Goal: Use online tool/utility

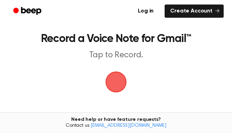
click at [116, 78] on span "button" at bounding box center [115, 81] width 19 height 19
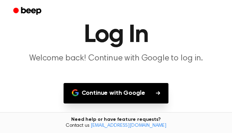
scroll to position [69, 0]
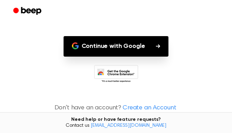
click at [106, 46] on button "Continue with Google" at bounding box center [116, 46] width 105 height 21
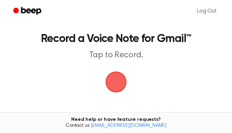
click at [112, 77] on span "button" at bounding box center [115, 81] width 19 height 19
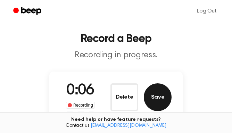
click at [151, 97] on button "Save" at bounding box center [158, 97] width 28 height 28
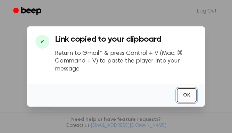
click at [191, 94] on button "OK" at bounding box center [187, 95] width 20 height 14
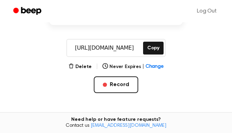
scroll to position [35, 0]
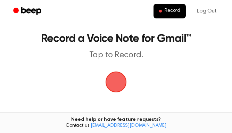
click at [115, 83] on span "button" at bounding box center [115, 81] width 19 height 19
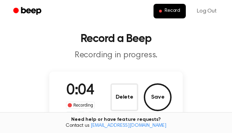
scroll to position [35, 0]
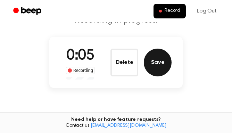
click at [157, 65] on button "Save" at bounding box center [158, 63] width 28 height 28
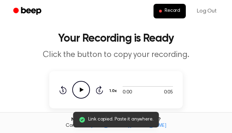
scroll to position [0, 0]
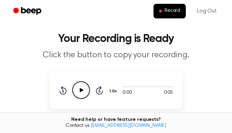
click at [78, 50] on p "Click the button to copy your recording." at bounding box center [116, 55] width 216 height 10
click at [82, 54] on p "Click the button to copy your recording." at bounding box center [116, 55] width 216 height 10
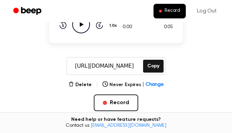
scroll to position [70, 0]
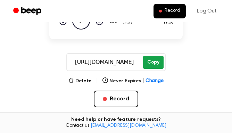
click at [158, 59] on button "Copy" at bounding box center [153, 62] width 21 height 13
